Goal: Task Accomplishment & Management: Complete application form

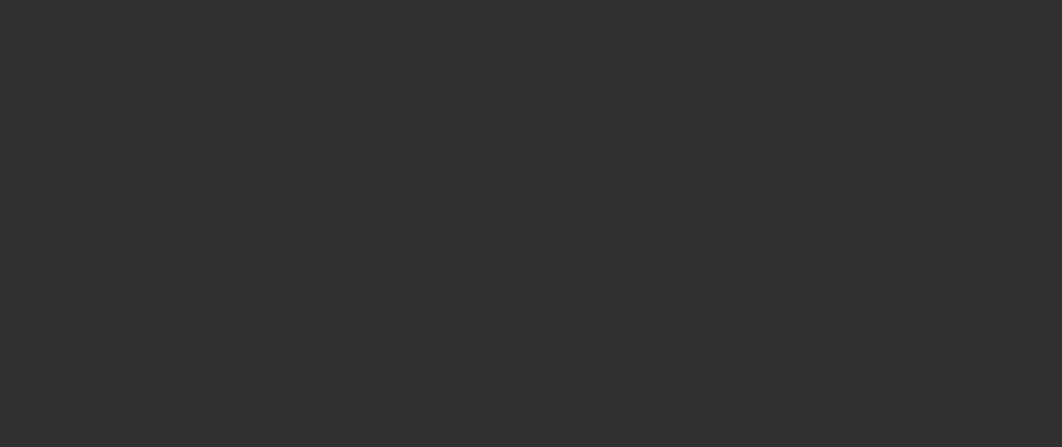
select select "10"
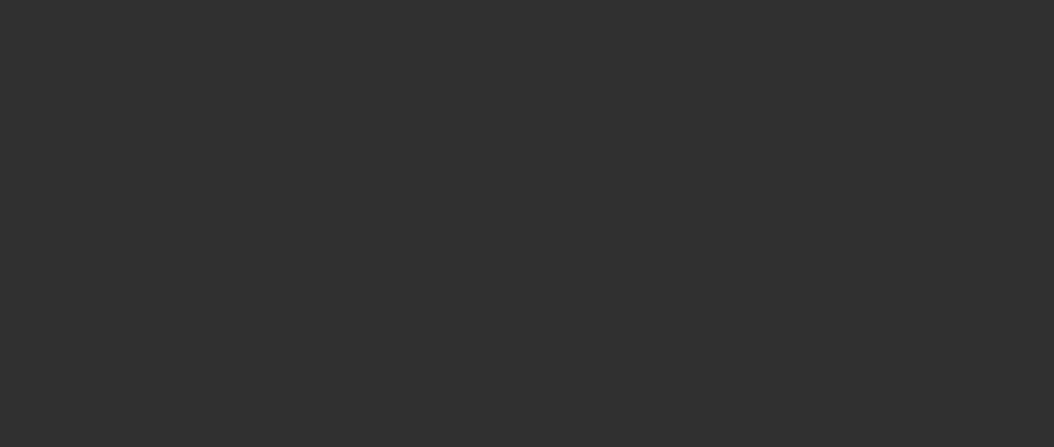
select select "10"
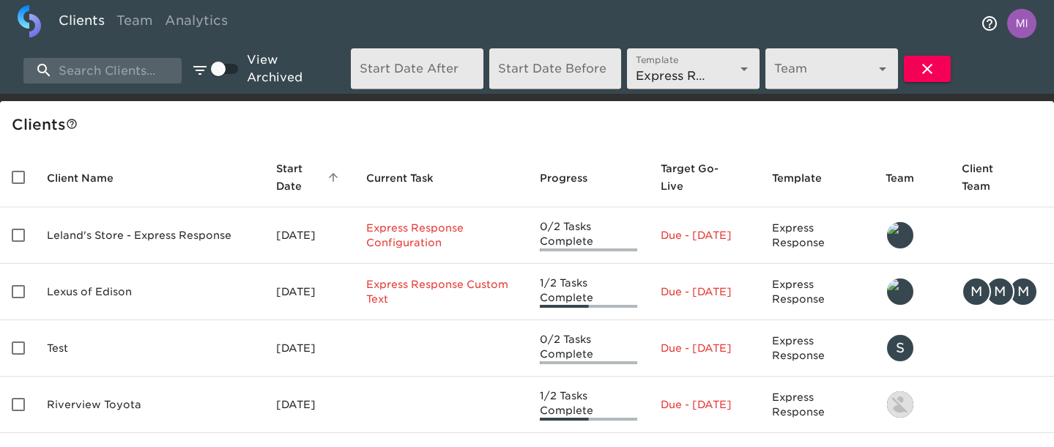
click at [868, 36] on div "Clients Team Analytics" at bounding box center [527, 23] width 1054 height 47
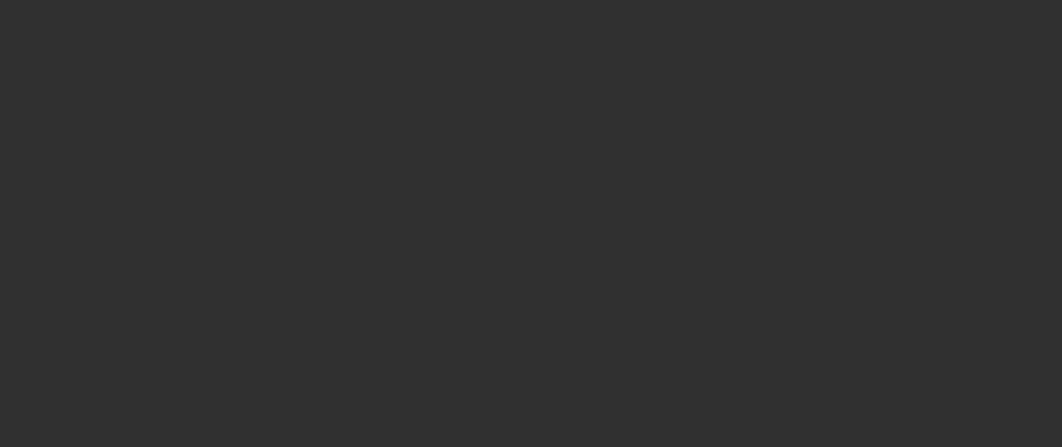
select select "10"
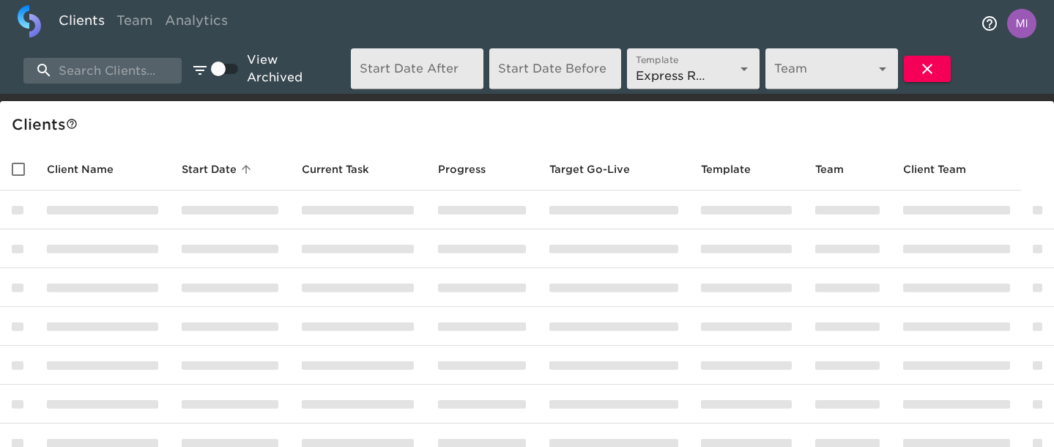
click at [994, 68] on div at bounding box center [970, 68] width 138 height 47
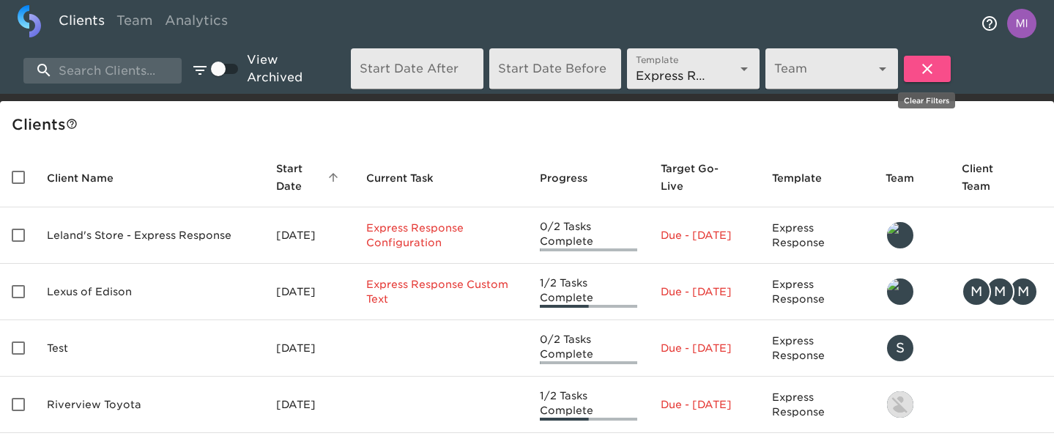
click at [939, 74] on button "button" at bounding box center [926, 69] width 47 height 26
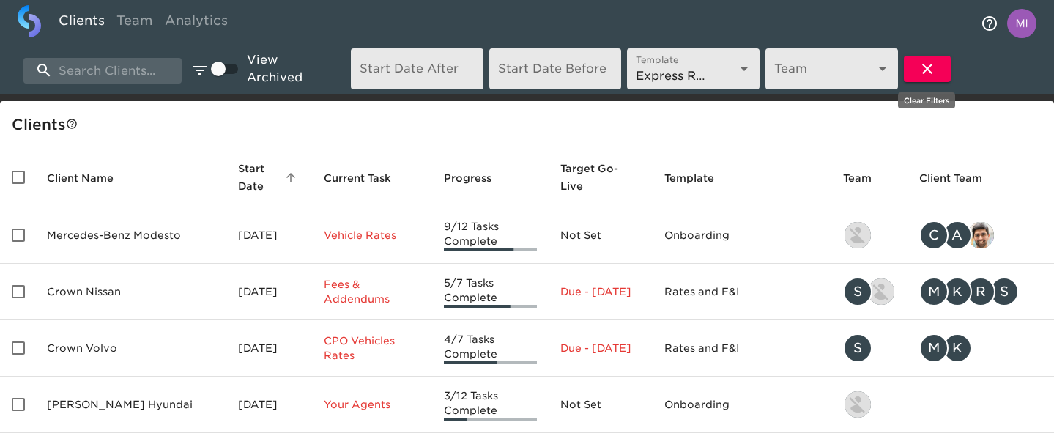
click at [921, 67] on icon "button" at bounding box center [927, 69] width 18 height 18
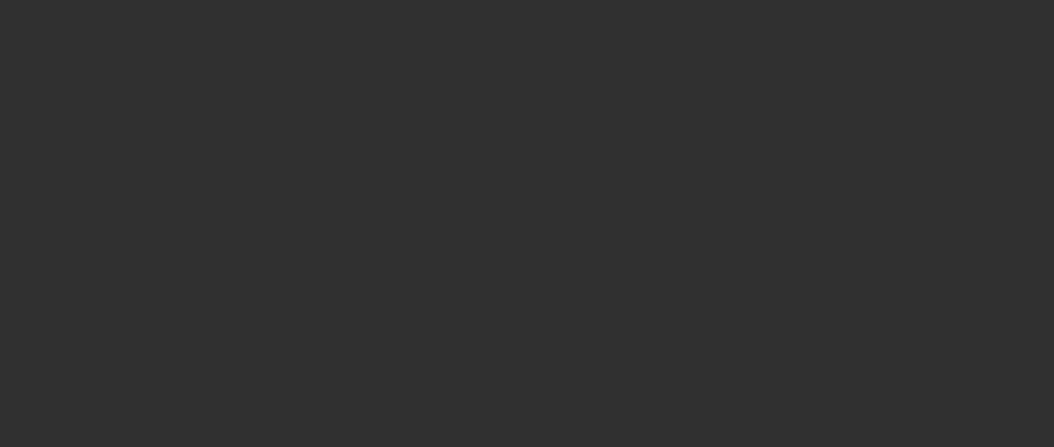
select select "10"
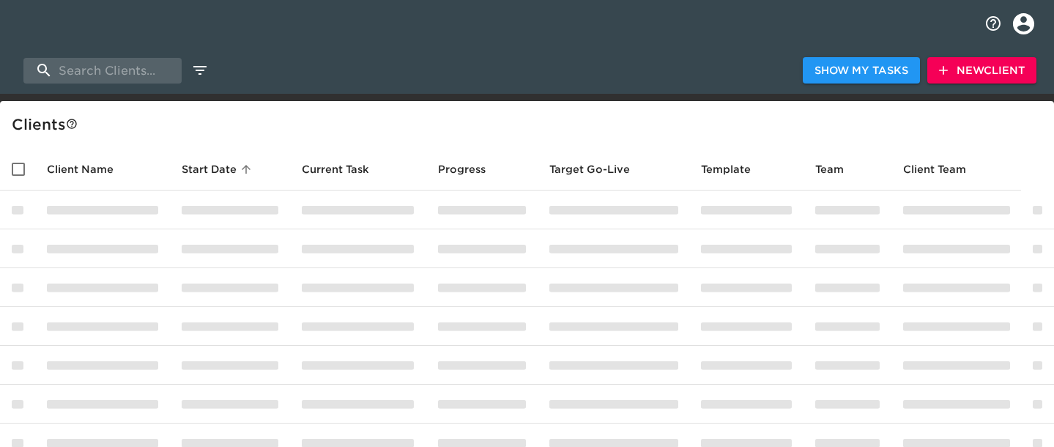
click at [963, 70] on span "New Client" at bounding box center [982, 71] width 86 height 18
